Goal: Navigation & Orientation: Find specific page/section

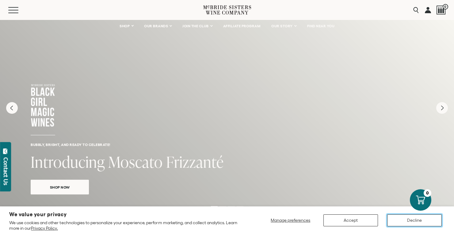
click at [408, 217] on button "Decline" at bounding box center [414, 220] width 55 height 12
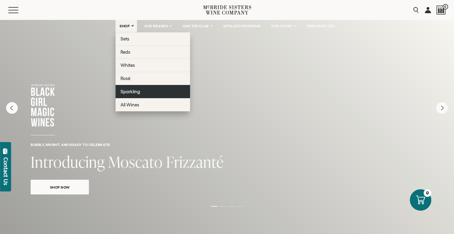
click at [133, 91] on span "Sparkling" at bounding box center [131, 91] width 20 height 5
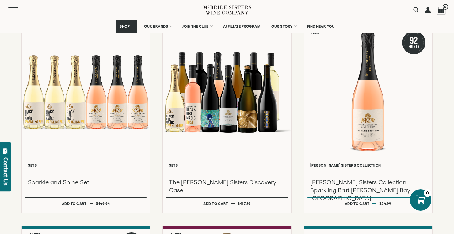
scroll to position [79, 0]
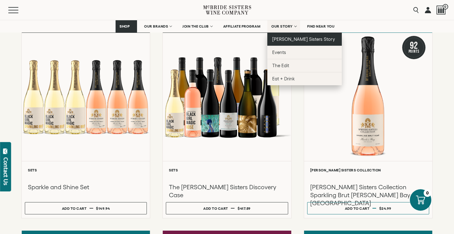
click at [284, 37] on span "[PERSON_NAME] Sisters Story" at bounding box center [303, 39] width 63 height 5
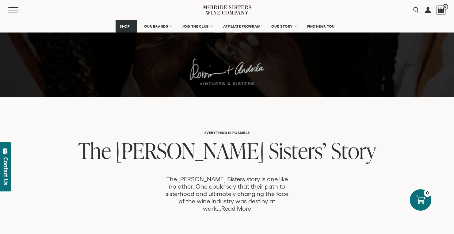
scroll to position [221, 0]
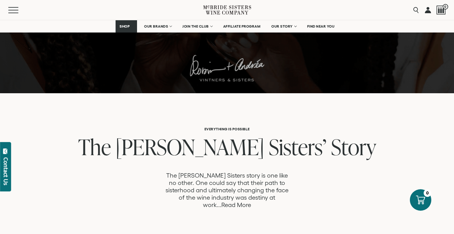
click at [251, 202] on link "Read More" at bounding box center [237, 205] width 30 height 7
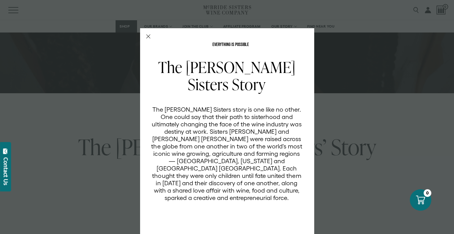
scroll to position [25, 0]
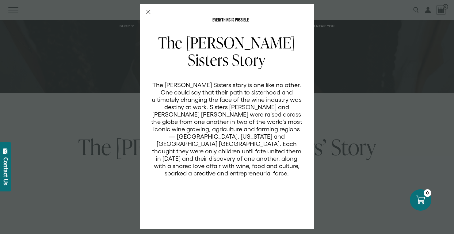
click at [107, 130] on div "EVERYTHING IS POSSIBLE The McBride Sisters Story The McBride Sisters story is o…" at bounding box center [227, 117] width 454 height 234
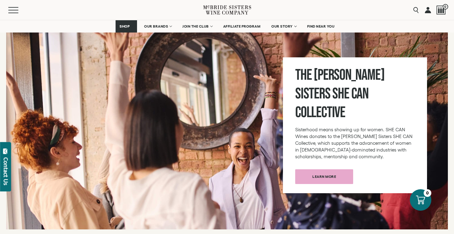
scroll to position [2101, 0]
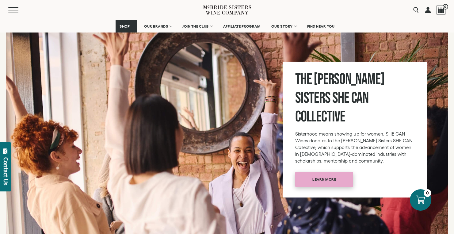
click at [317, 173] on span "Learn more" at bounding box center [324, 179] width 45 height 12
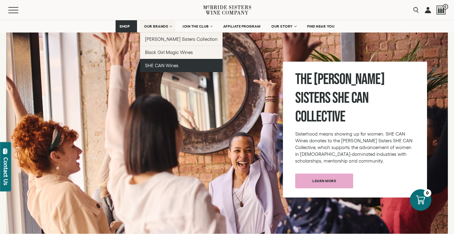
click at [162, 66] on span "SHE CAN Wines" at bounding box center [161, 65] width 33 height 5
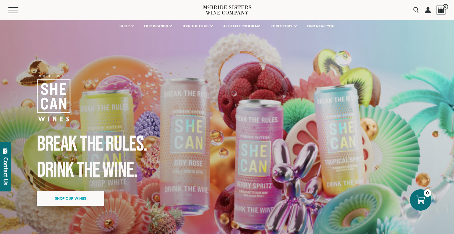
click at [75, 198] on span "Shop our wines" at bounding box center [70, 198] width 53 height 12
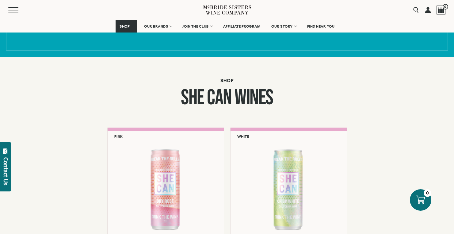
scroll to position [416, 0]
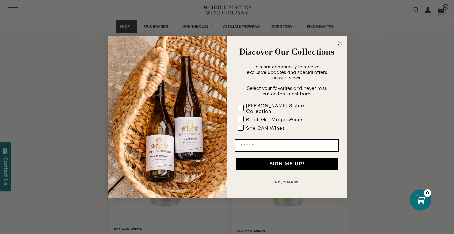
click at [339, 44] on circle "Close dialog" at bounding box center [340, 43] width 7 height 7
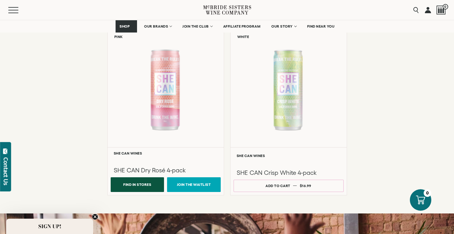
scroll to position [492, 0]
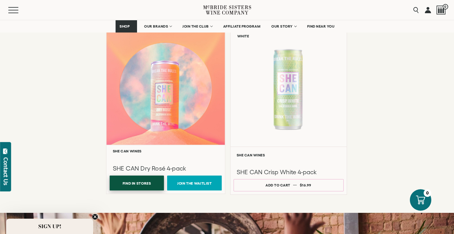
click at [139, 182] on button "Find In Stores" at bounding box center [137, 182] width 54 height 15
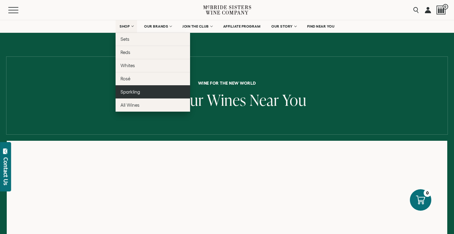
click at [133, 92] on span "Sparkling" at bounding box center [131, 91] width 20 height 5
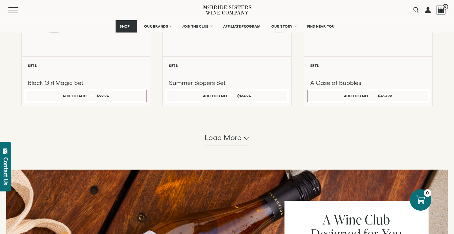
scroll to position [581, 0]
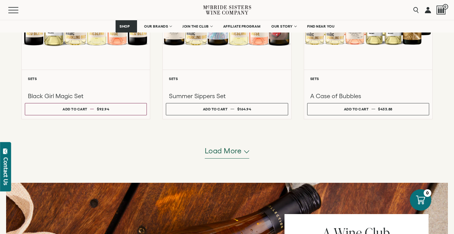
click at [217, 150] on span "Load more" at bounding box center [223, 151] width 37 height 10
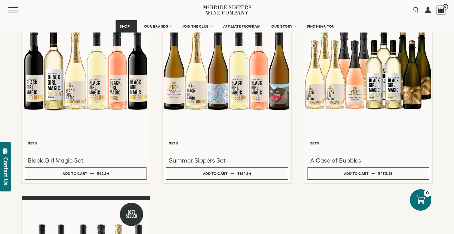
scroll to position [511, 0]
